Goal: Task Accomplishment & Management: Use online tool/utility

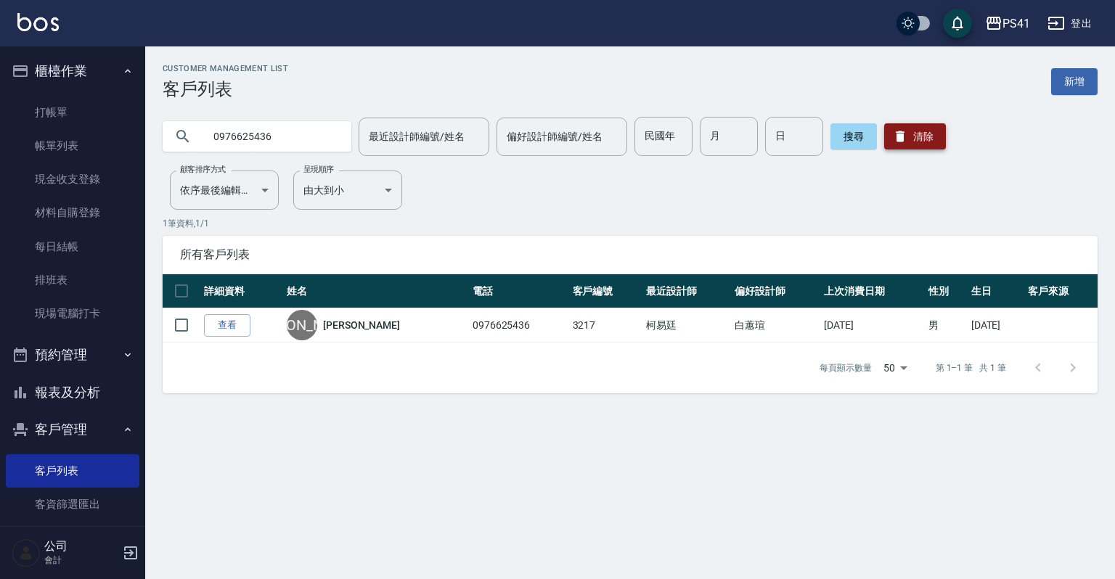
click at [938, 137] on button "清除" at bounding box center [915, 136] width 62 height 26
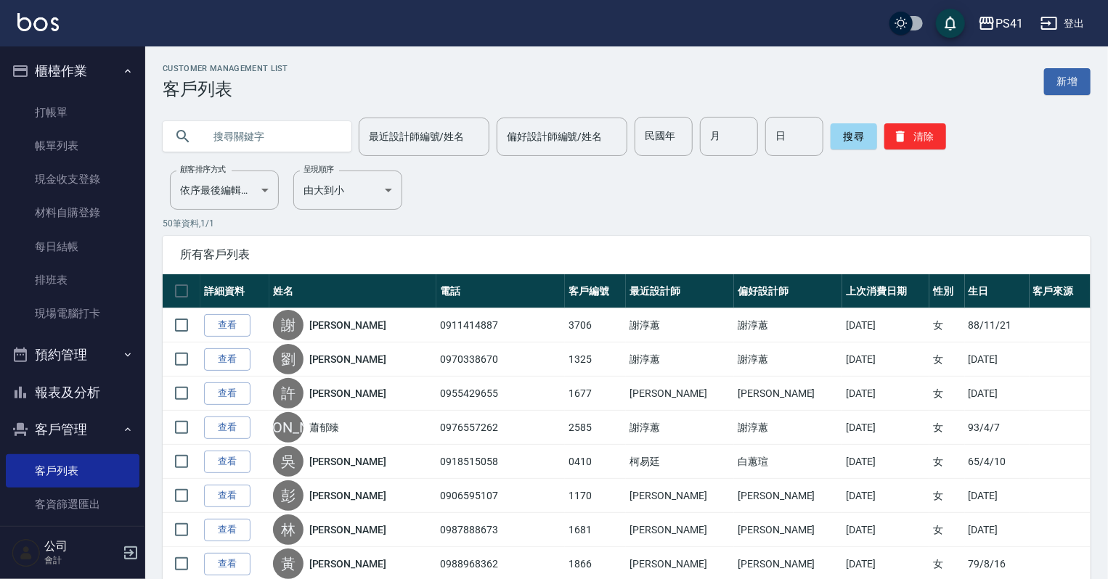
click at [295, 132] on input "text" at bounding box center [271, 136] width 137 height 39
type input "毓"
click at [843, 134] on button "搜尋" at bounding box center [854, 136] width 46 height 26
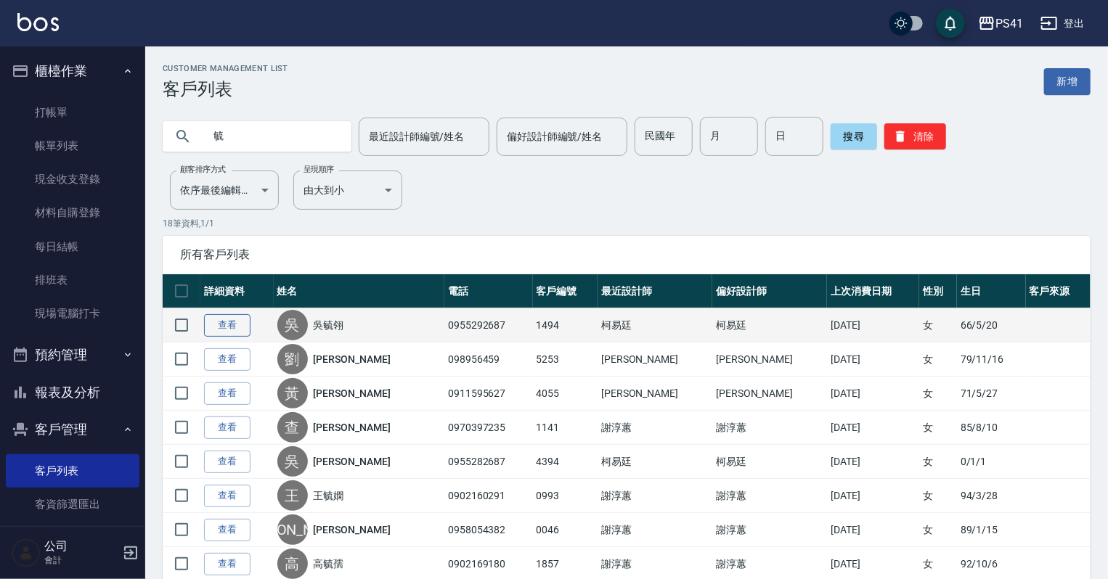
click at [239, 316] on link "查看" at bounding box center [227, 325] width 46 height 23
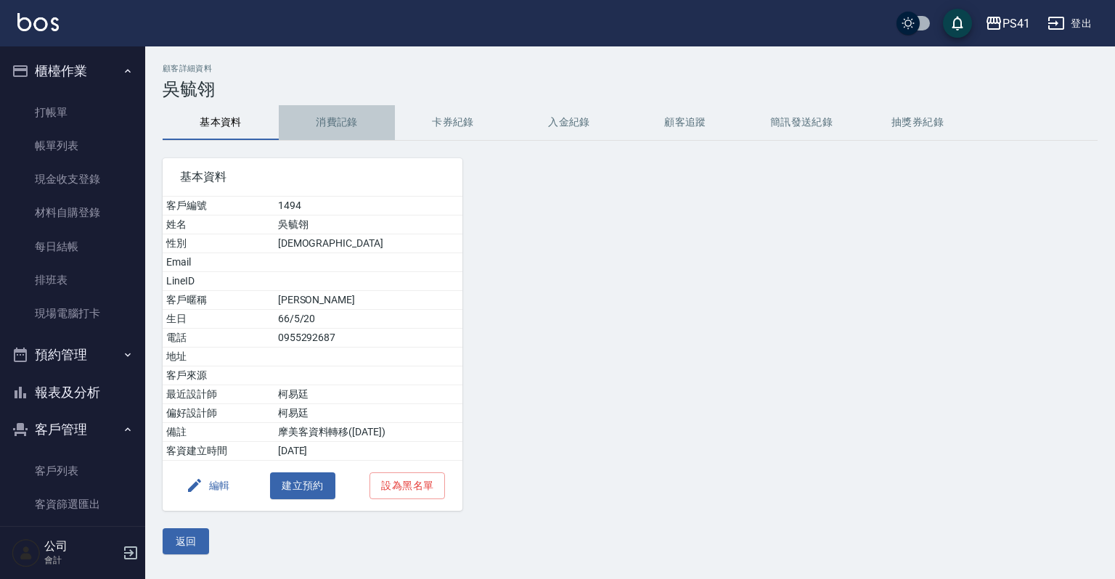
click at [325, 118] on button "消費記錄" at bounding box center [337, 122] width 116 height 35
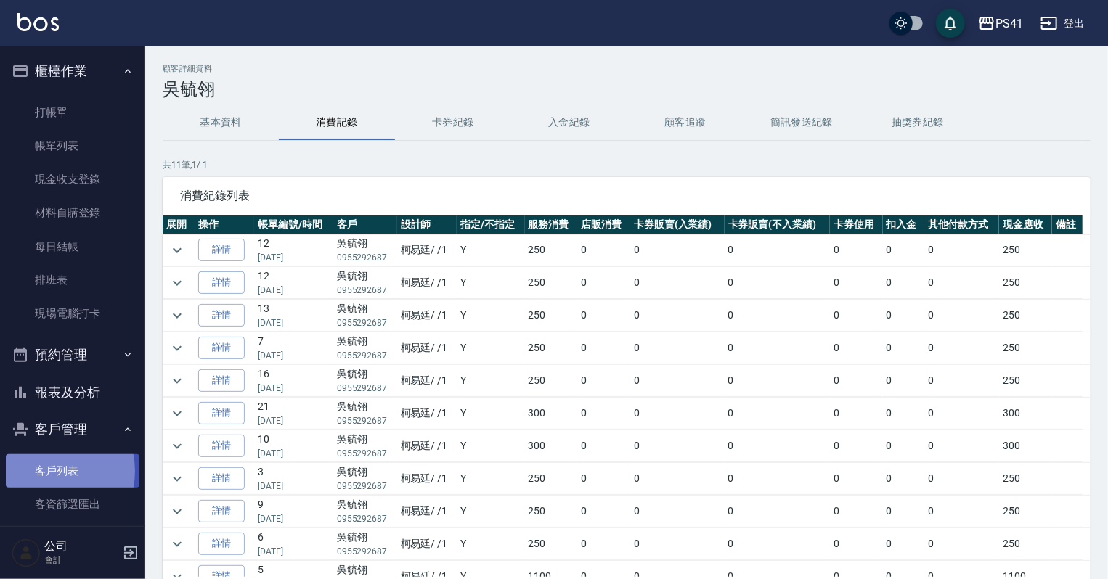
click at [47, 472] on link "客戶列表" at bounding box center [73, 471] width 134 height 33
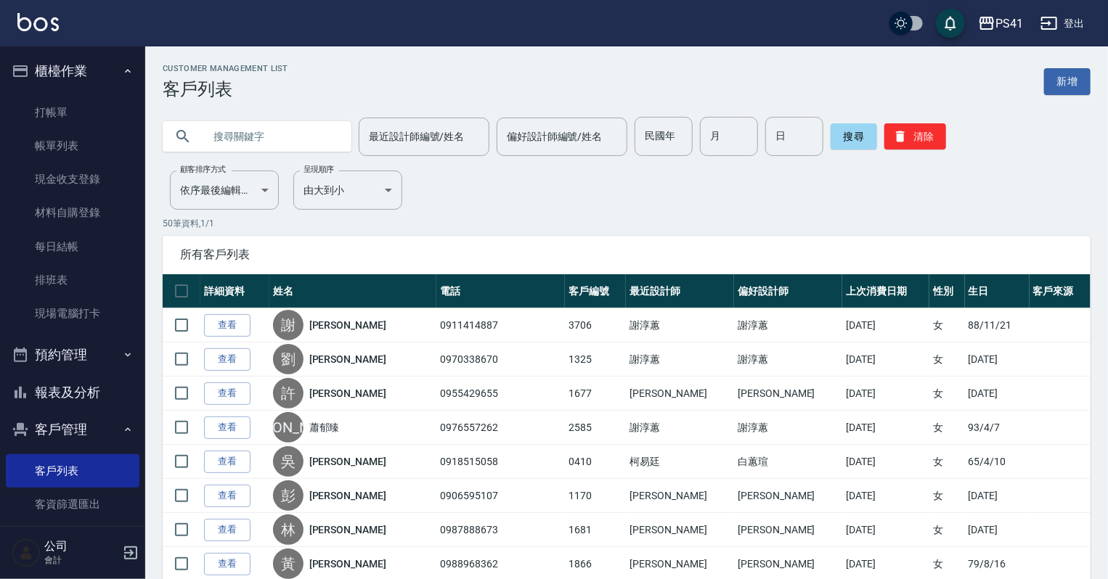
click at [284, 146] on input "text" at bounding box center [271, 136] width 137 height 39
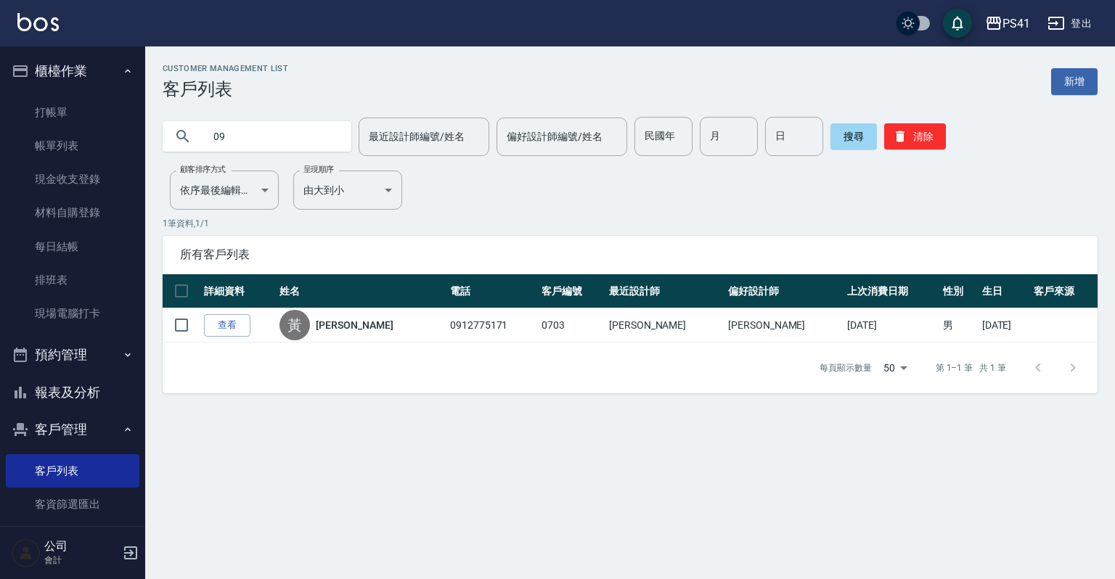
type input "0"
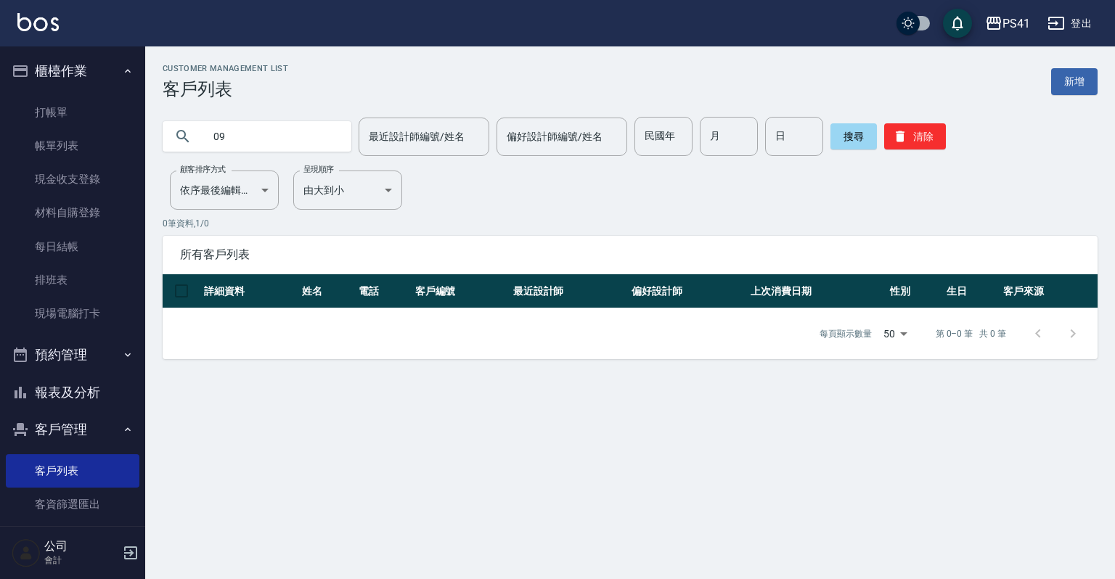
type input "0"
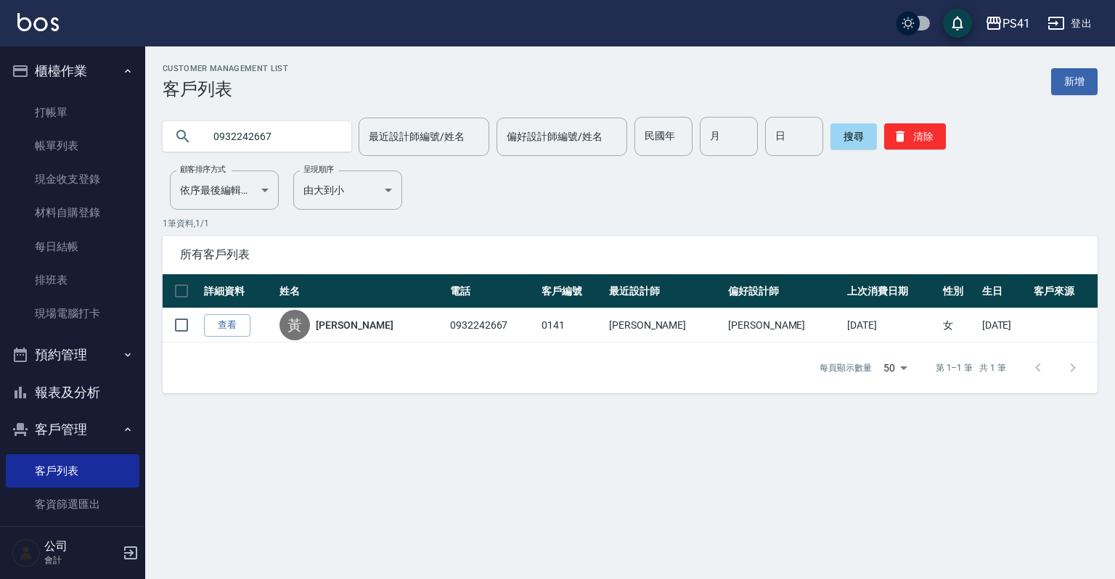
drag, startPoint x: 30, startPoint y: 81, endPoint x: 0, endPoint y: 69, distance: 32.6
click at [0, 69] on div "PS41 登出 櫃檯作業 打帳單 帳單列表 現金收支登錄 材料自購登錄 每日結帳 排班表 現場電腦打卡 預約管理 預約管理 單日預約紀錄 單週預約紀錄 報表及…" at bounding box center [557, 289] width 1115 height 579
type input "0978586892"
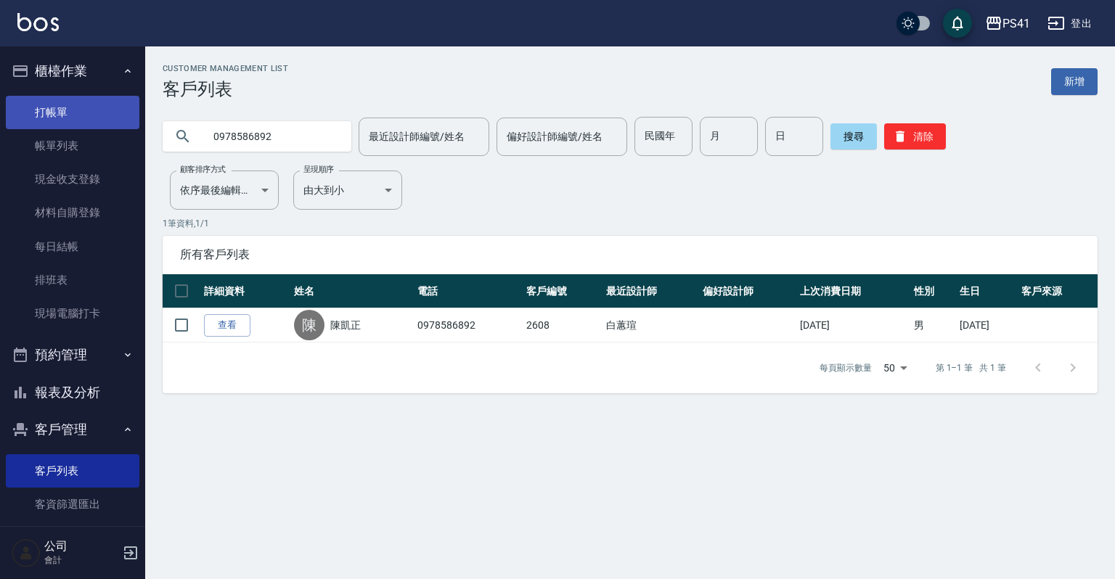
click at [25, 118] on link "打帳單" at bounding box center [73, 112] width 134 height 33
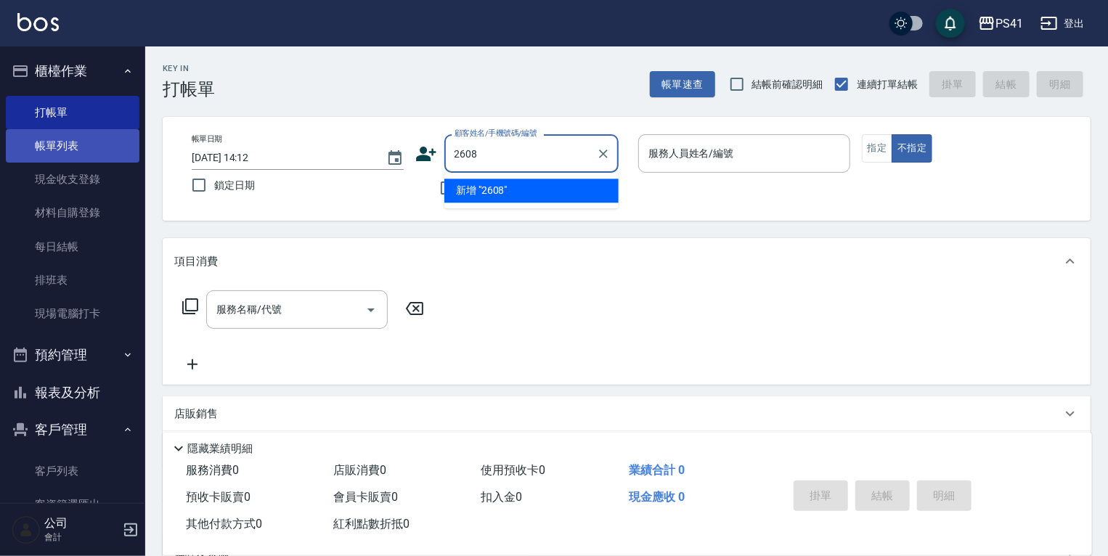
type input "2608"
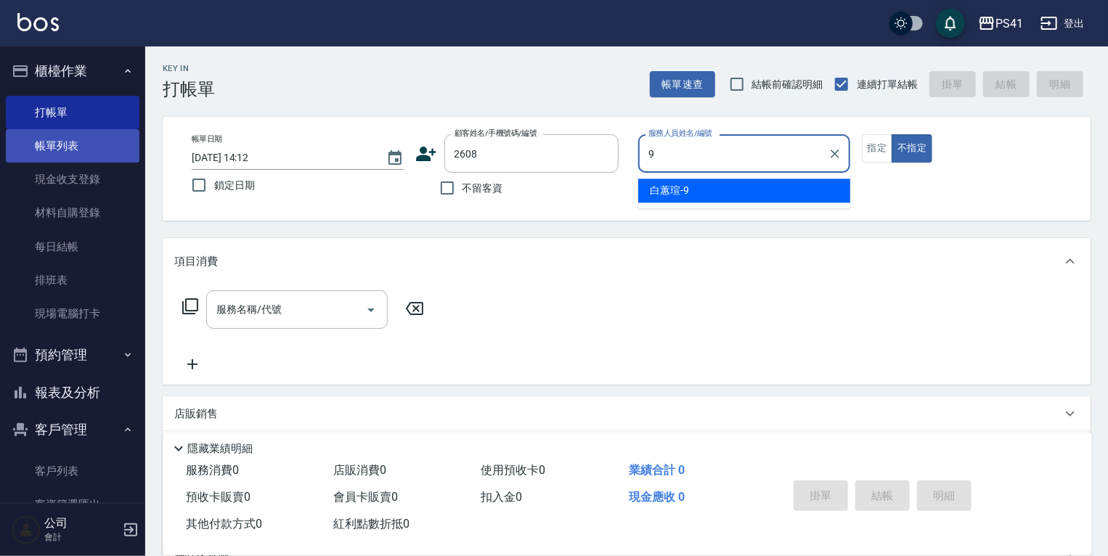
type input "白蕙瑄-9"
type button "false"
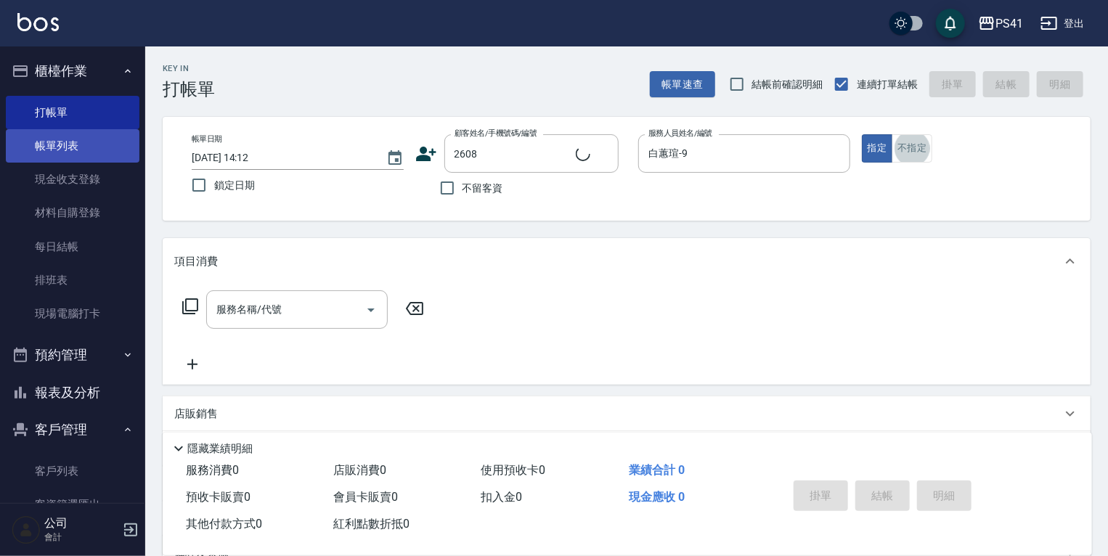
type input "陳凱正/0978586892/2608"
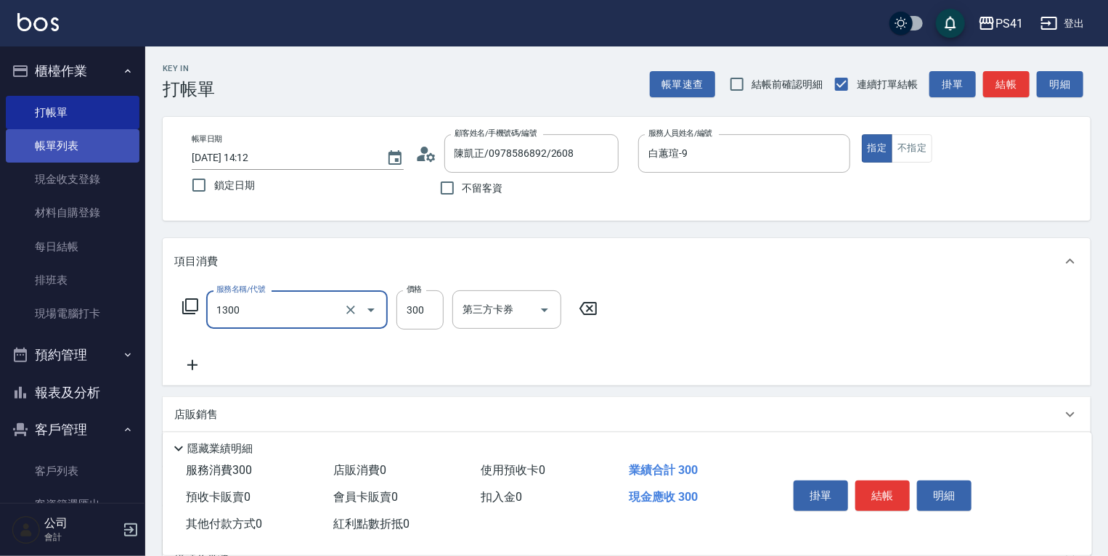
type input "洗髮300(1300)"
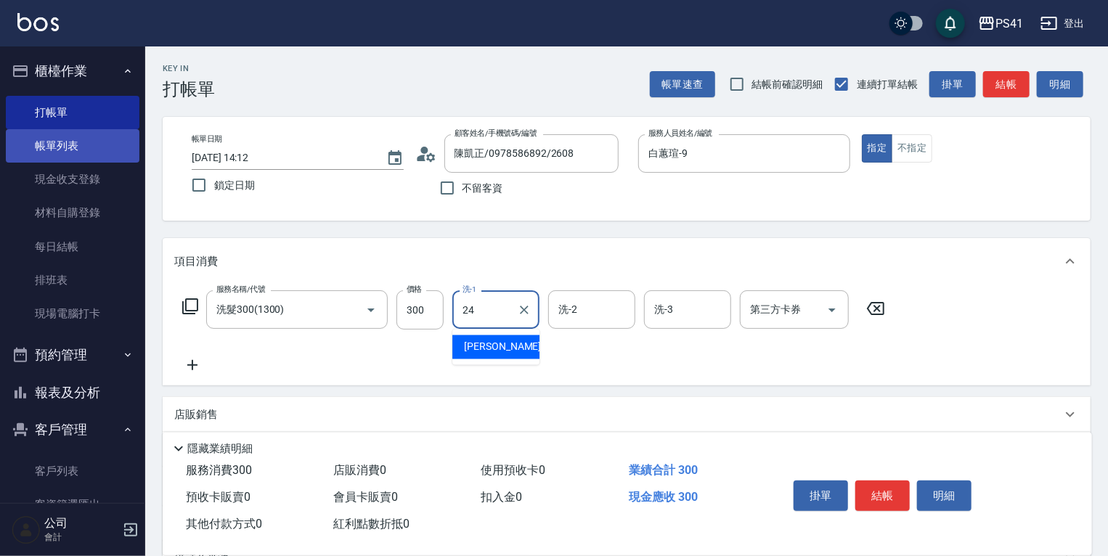
type input "[PERSON_NAME]-24"
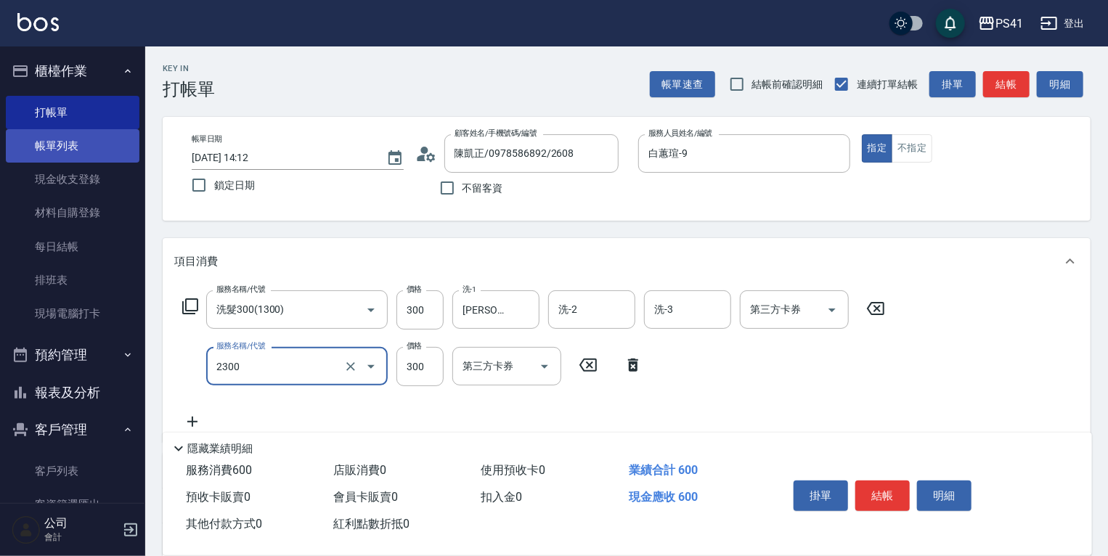
type input "剪髮(2300)"
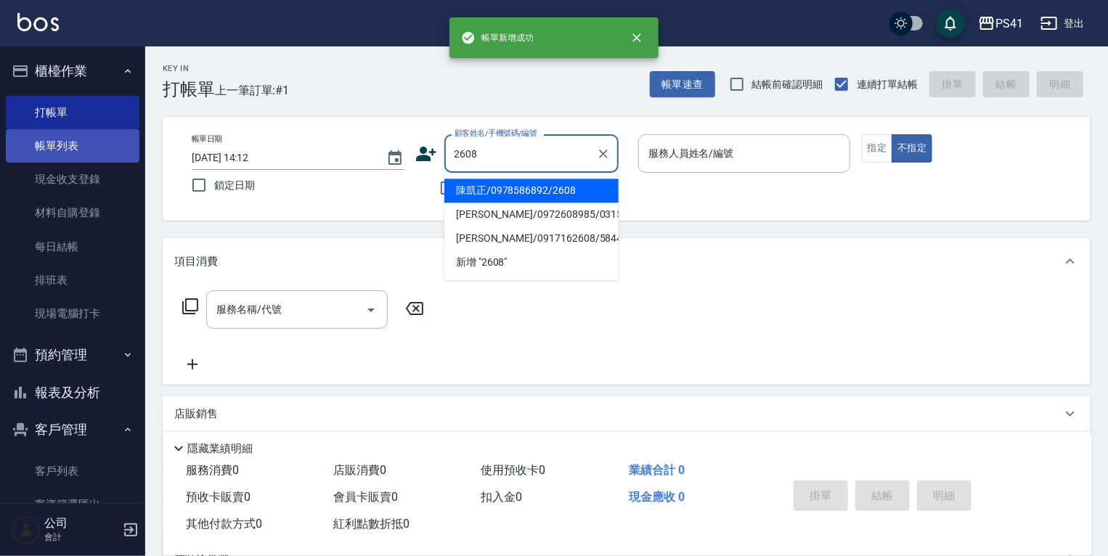
type input "陳凱正/0978586892/2608"
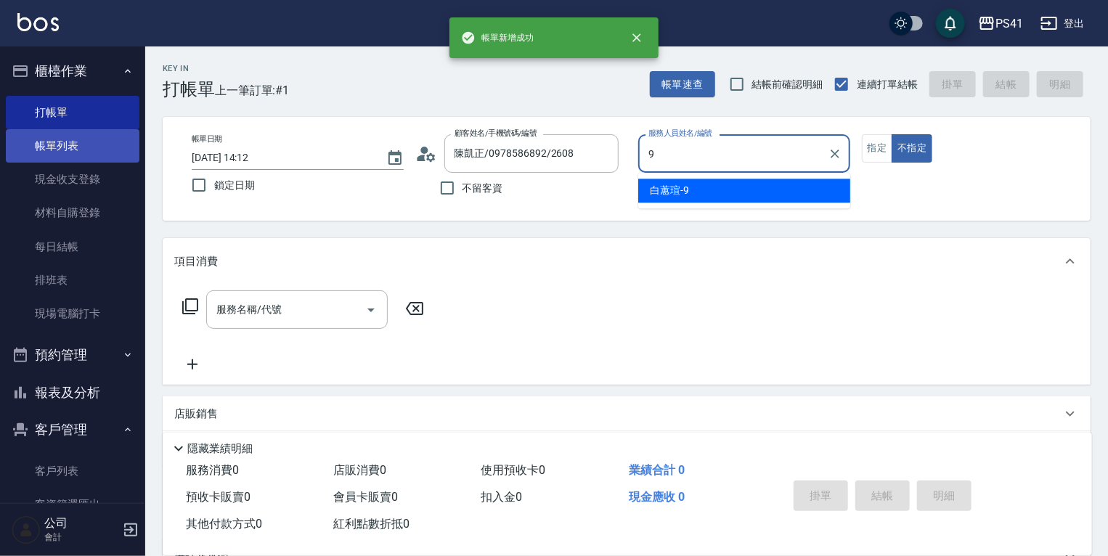
type input "白蕙瑄-9"
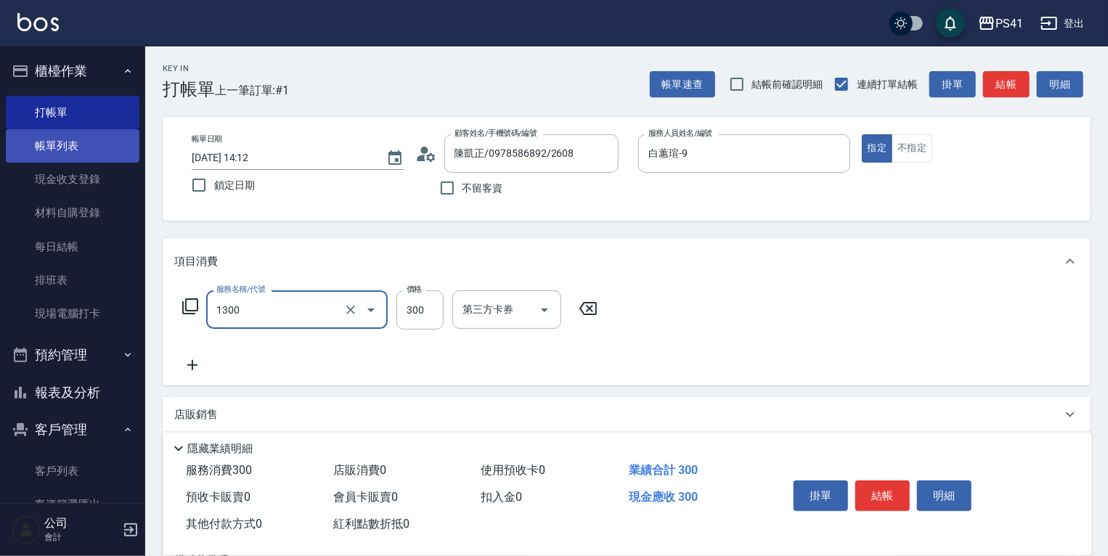
type input "洗髮300(1300)"
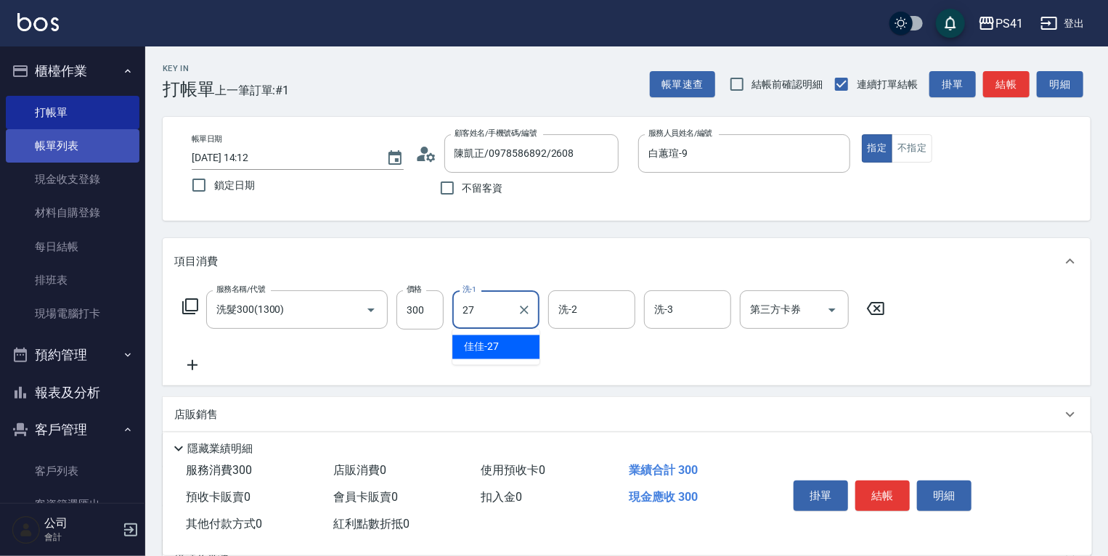
type input "佳佳-27"
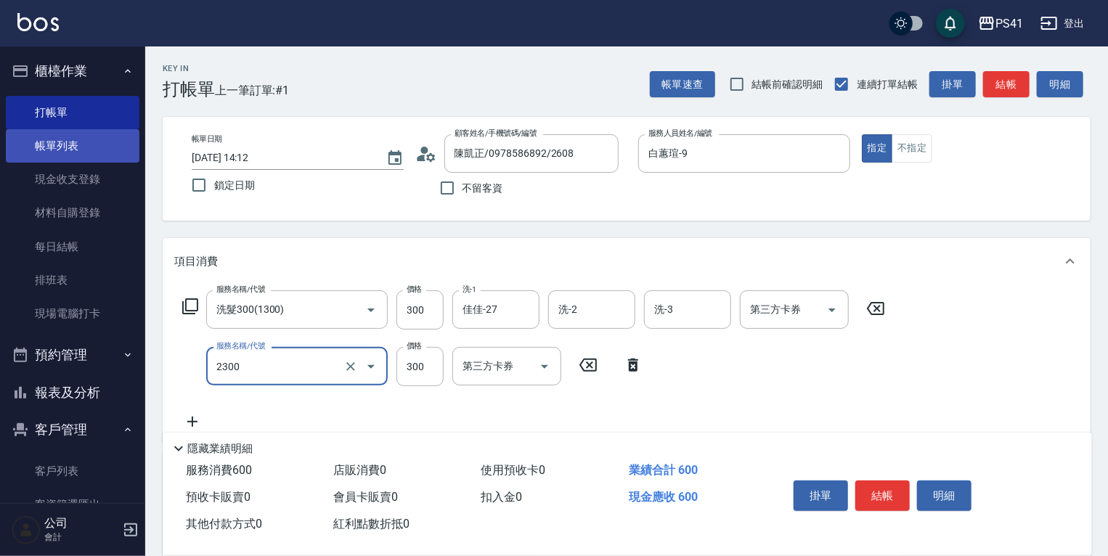
type input "剪髮(2300)"
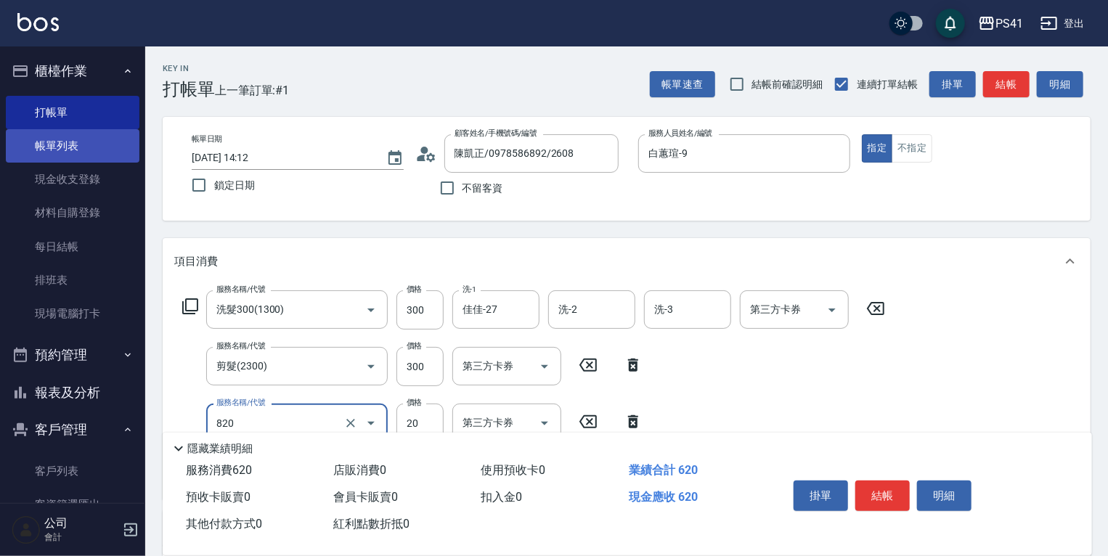
type input "潤絲(820)"
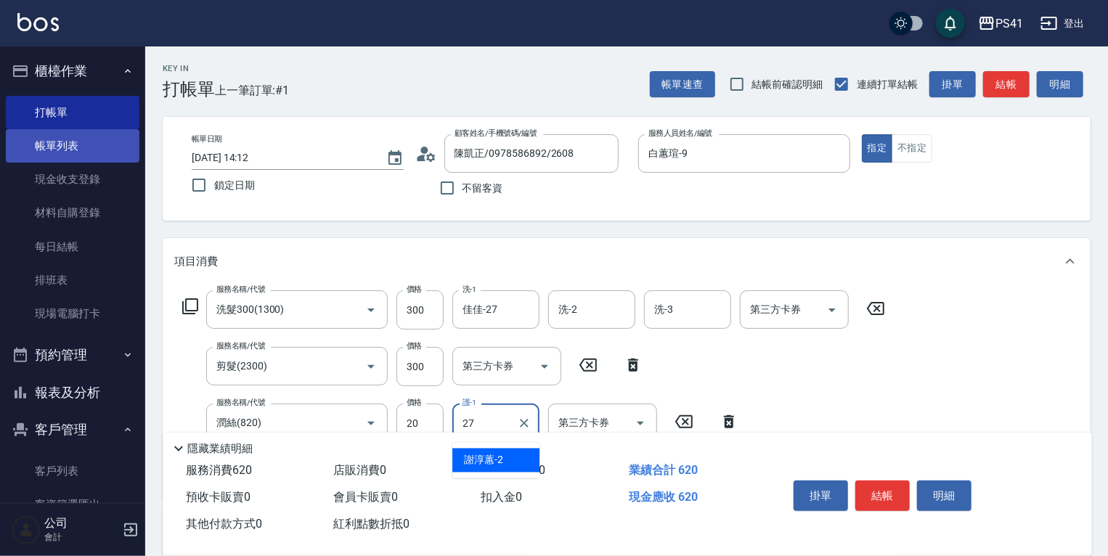
type input "佳佳-27"
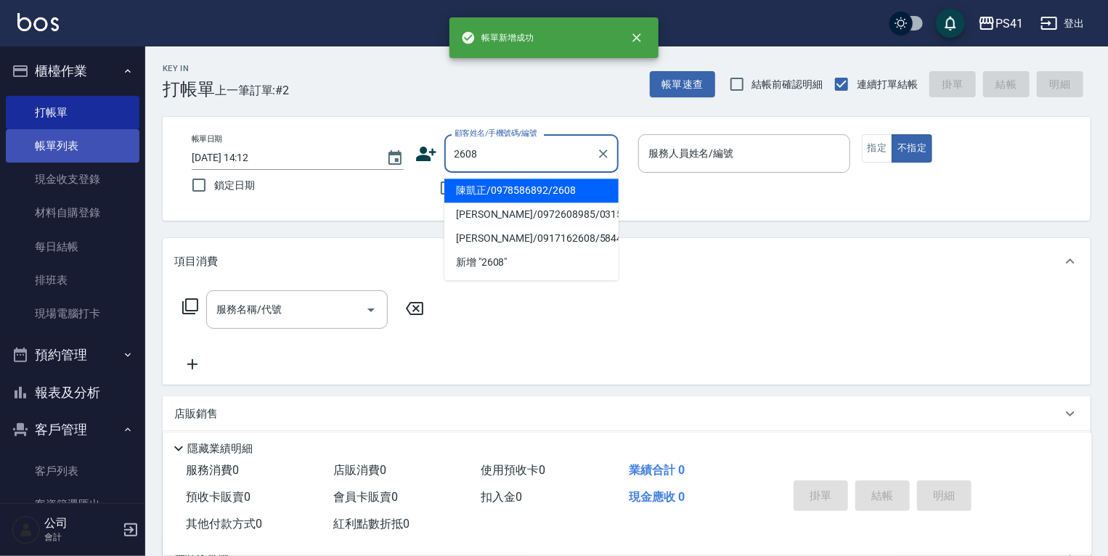
type input "陳凱正/0978586892/2608"
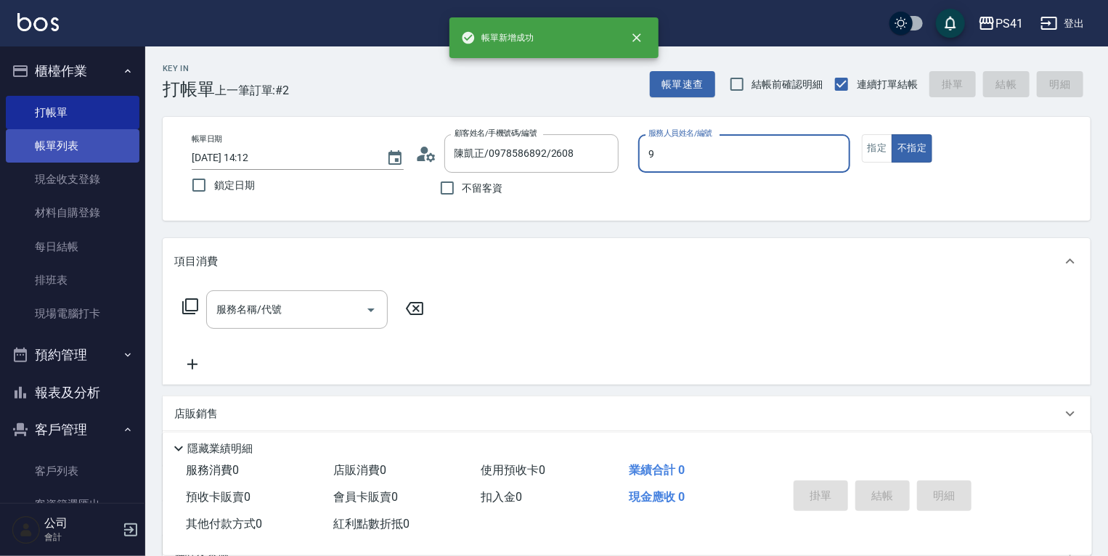
type input "白蕙瑄-9"
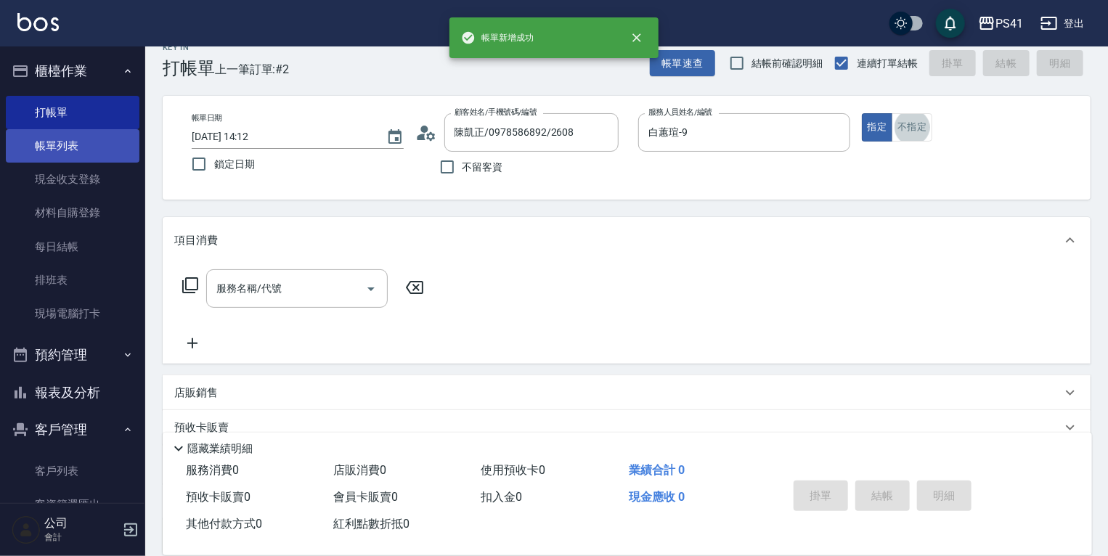
scroll to position [23, 0]
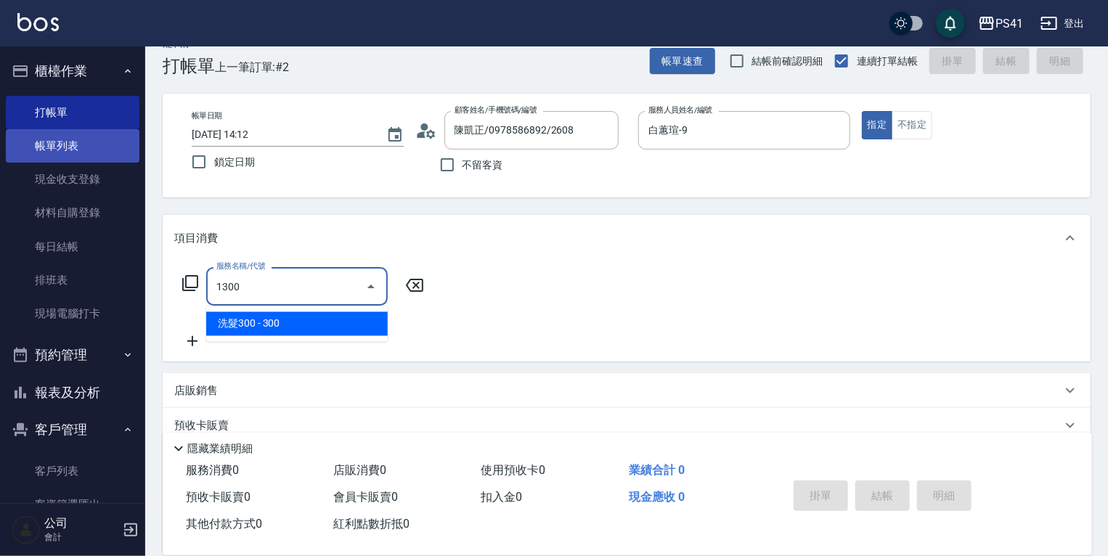
type input "洗髮300(1300)"
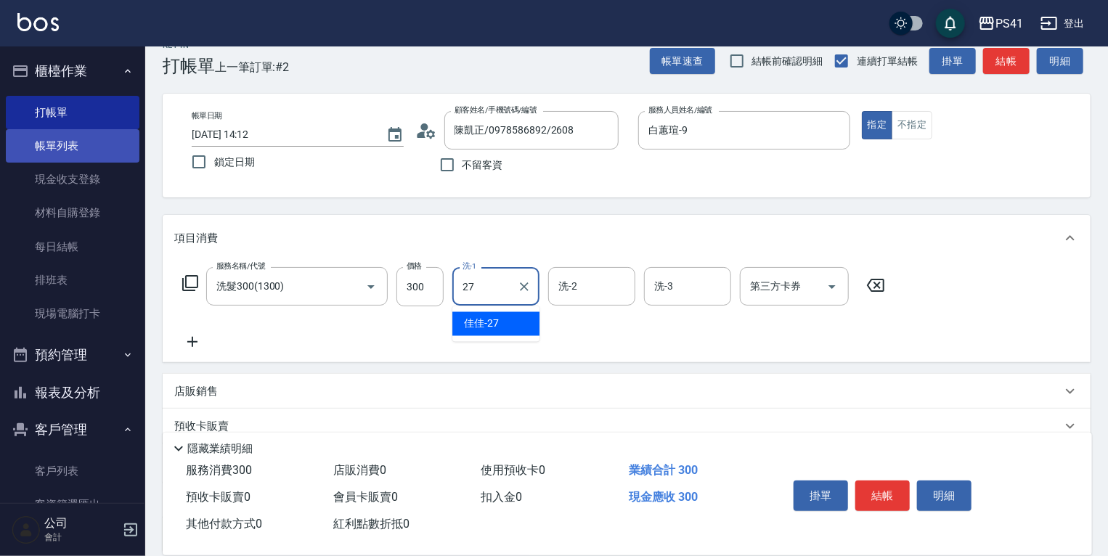
type input "佳佳-27"
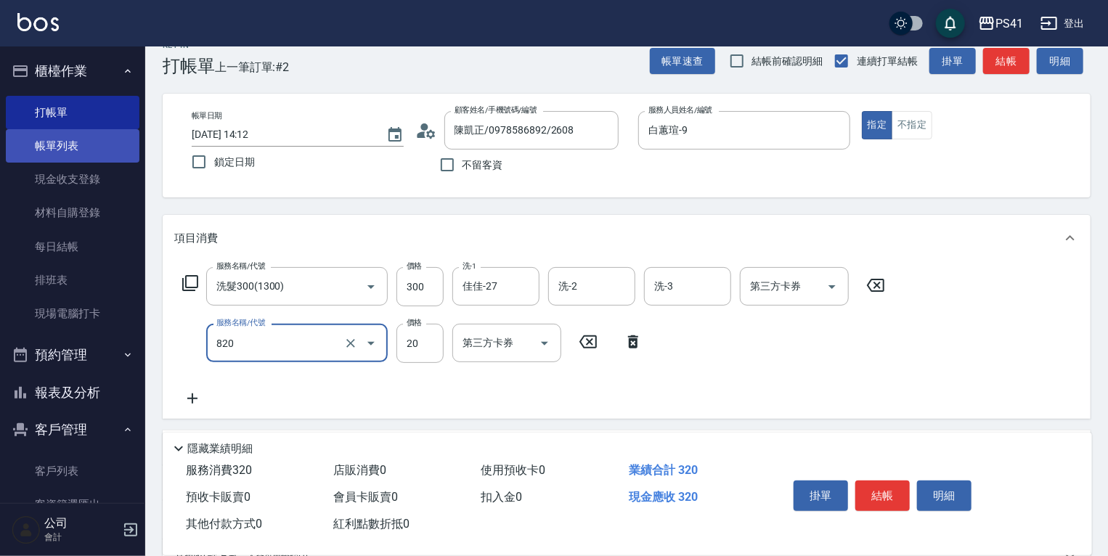
type input "潤絲(820)"
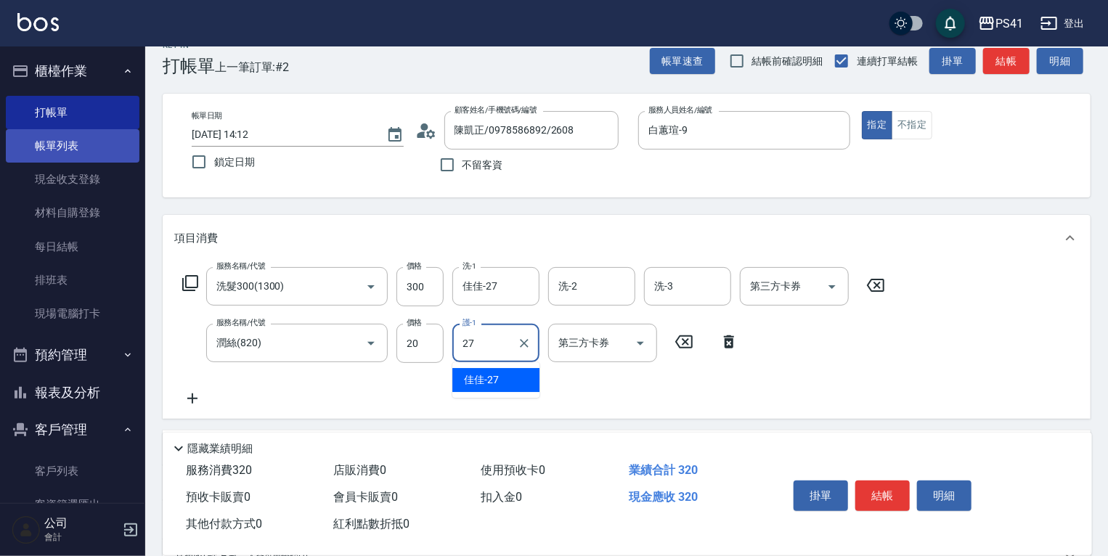
type input "佳佳-27"
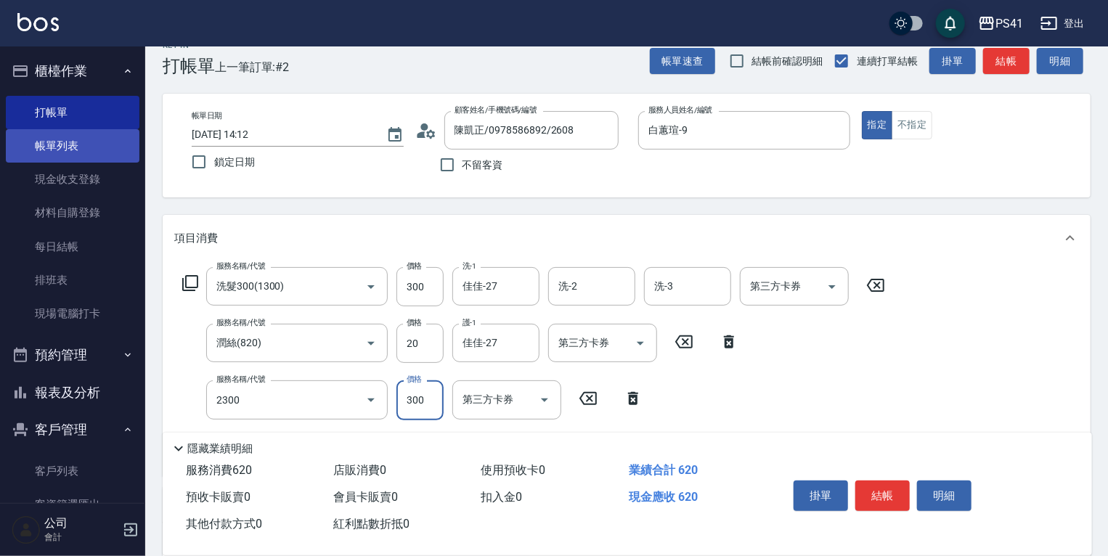
type input "剪髮(2300)"
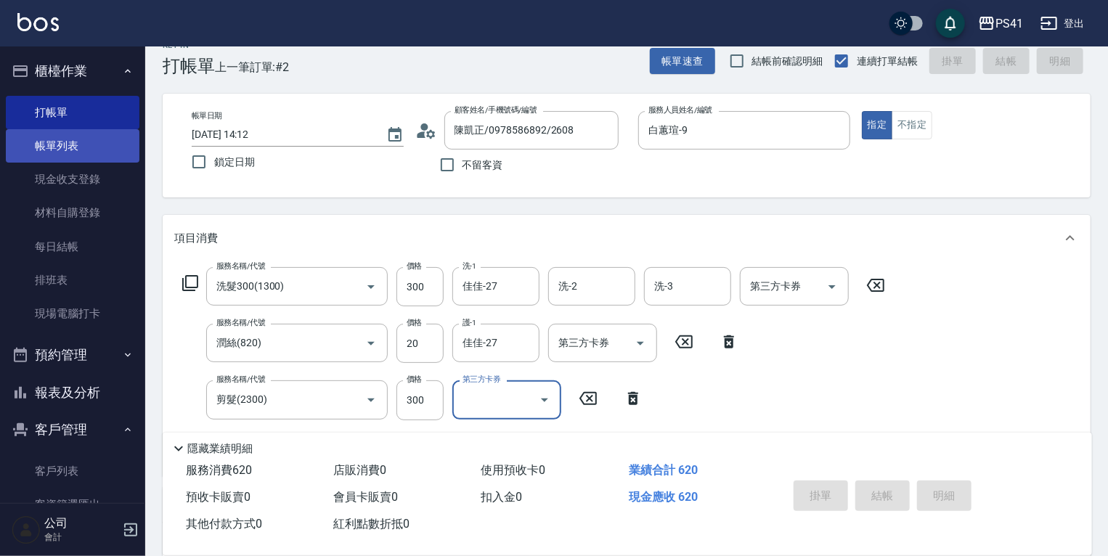
type input "[DATE] 14:13"
